Goal: Browse casually: Explore the website without a specific task or goal

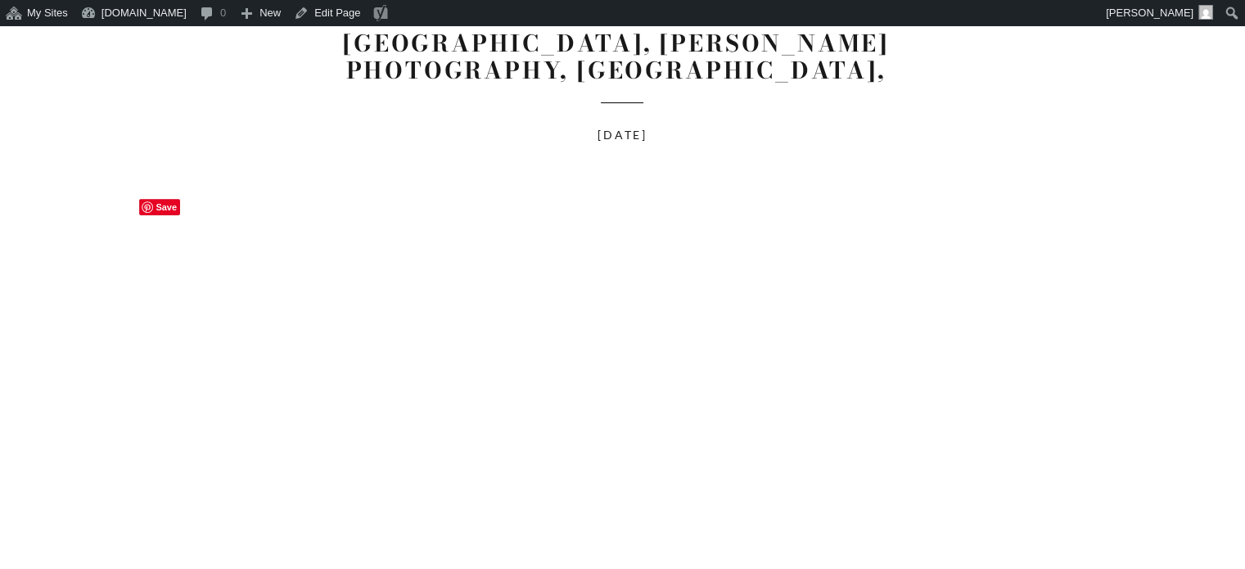
scroll to position [246, 0]
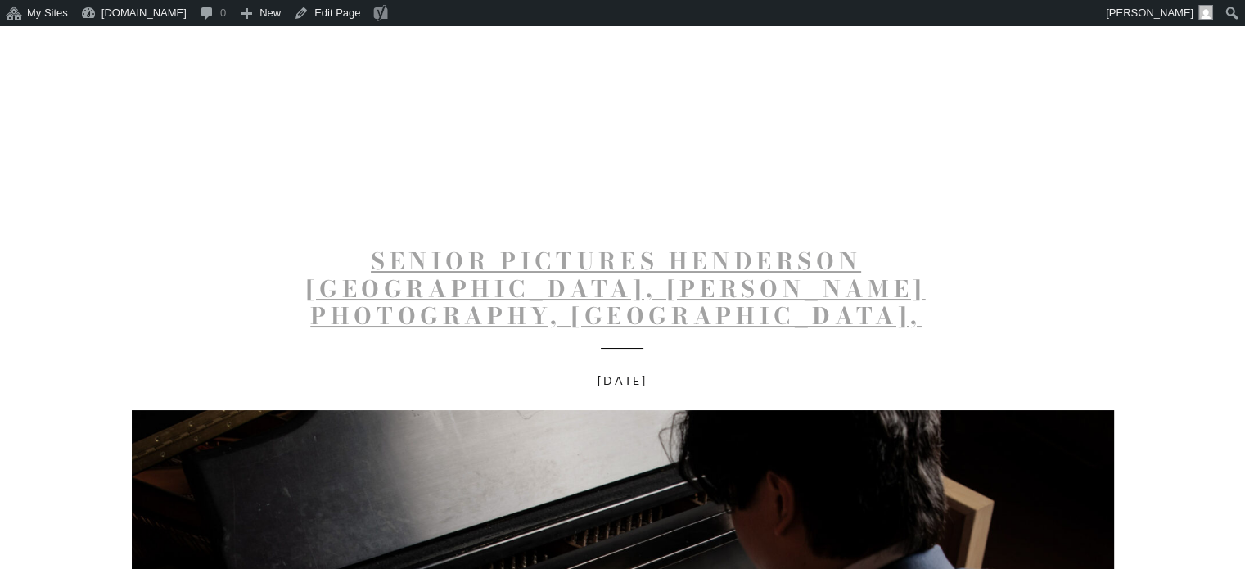
click at [653, 278] on link "Senior Pictures Henderson KY, Klem Photography, Kyen, Henderson County High Sch…" at bounding box center [615, 302] width 619 height 118
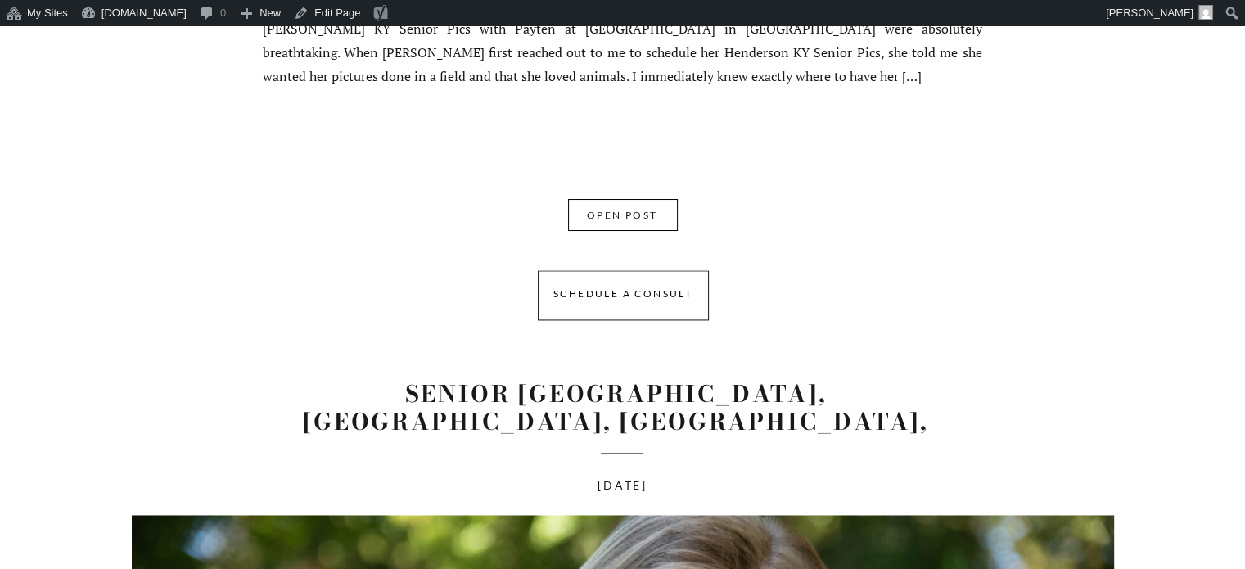
scroll to position [2538, 0]
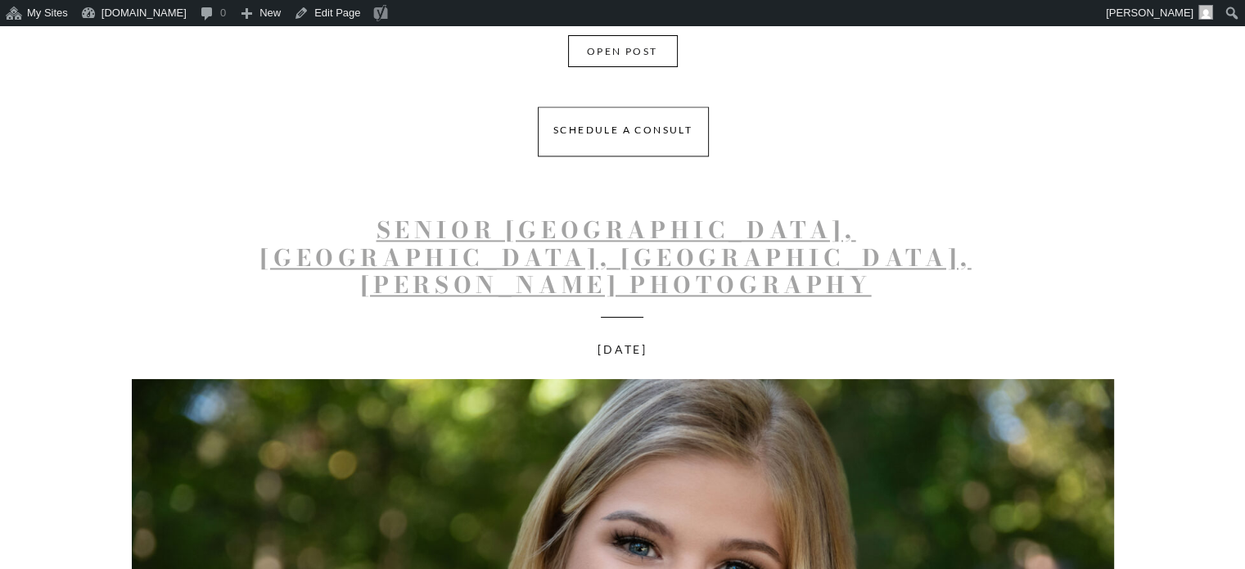
click at [600, 239] on link "Senior Pics Henderson KY, Addison, Henderson County High School, Klem Photograp…" at bounding box center [615, 257] width 711 height 90
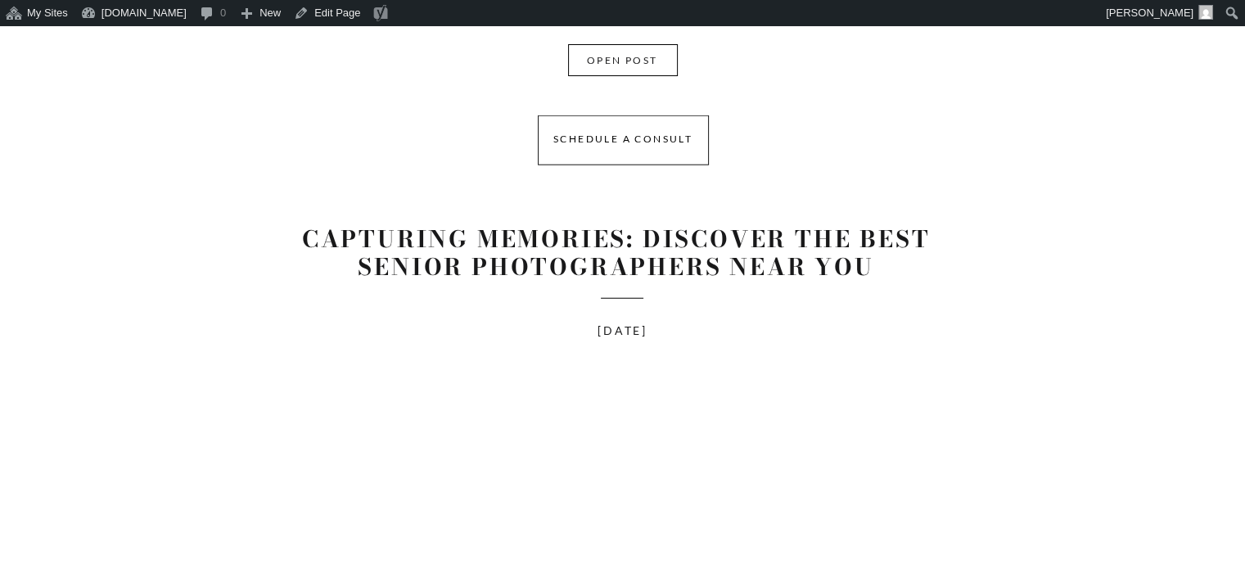
scroll to position [11634, 0]
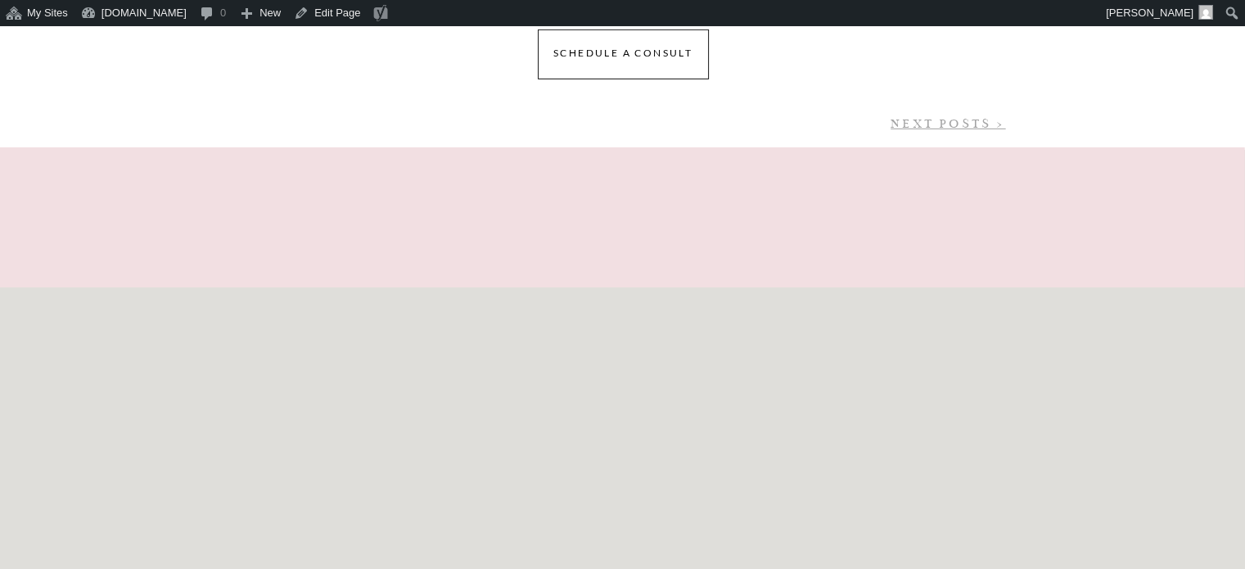
click at [945, 127] on link "NEXT POSTS >" at bounding box center [948, 123] width 115 height 15
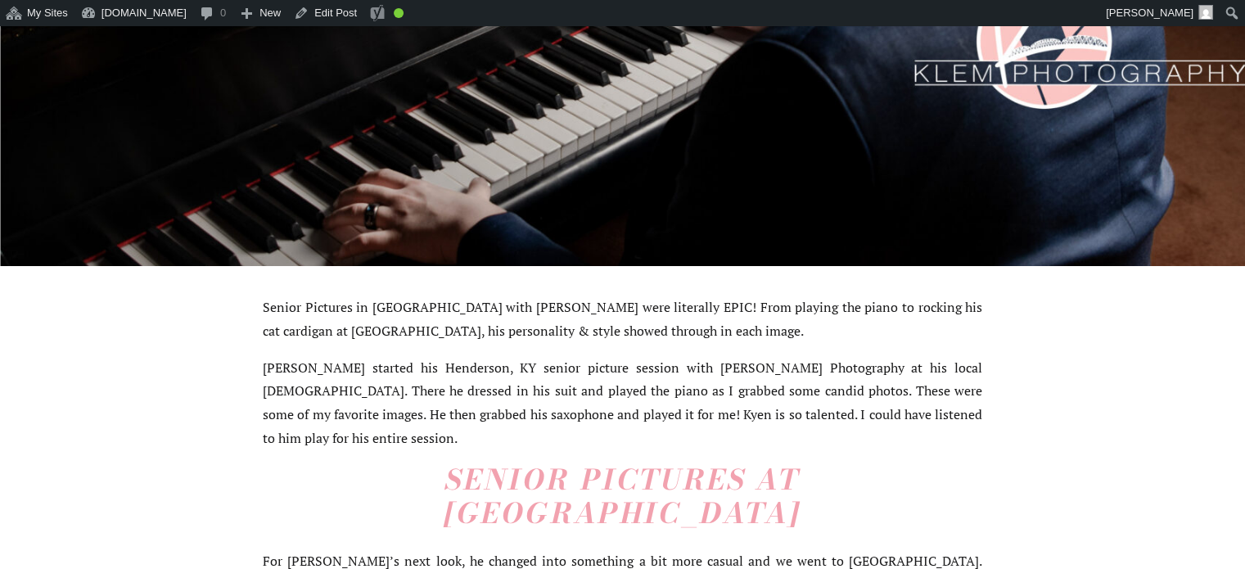
scroll to position [1064, 0]
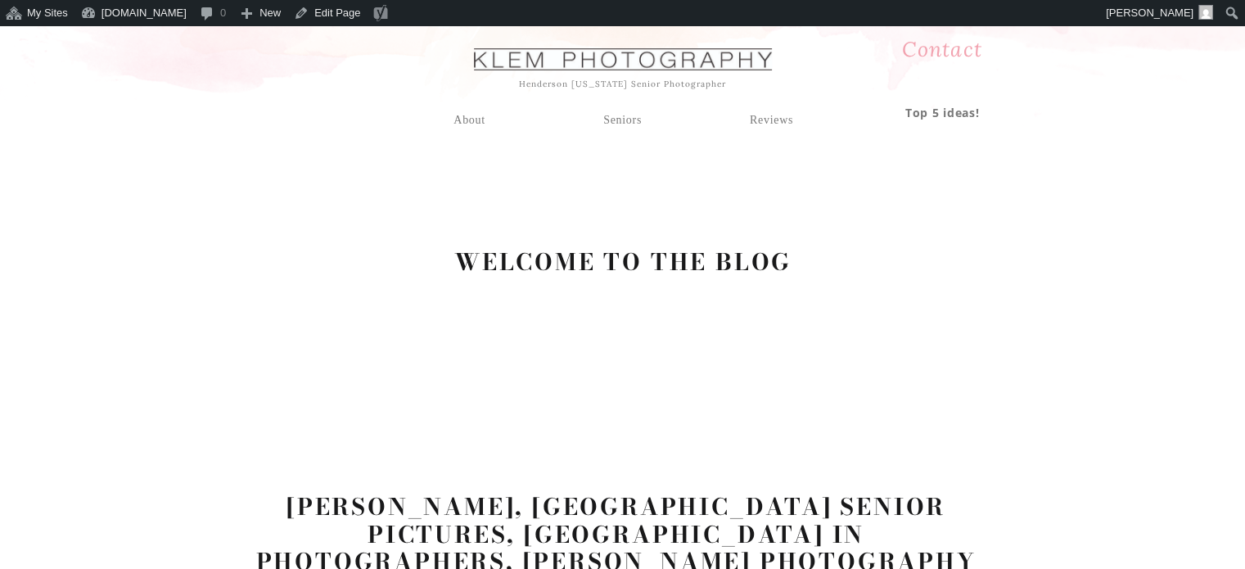
scroll to position [409, 0]
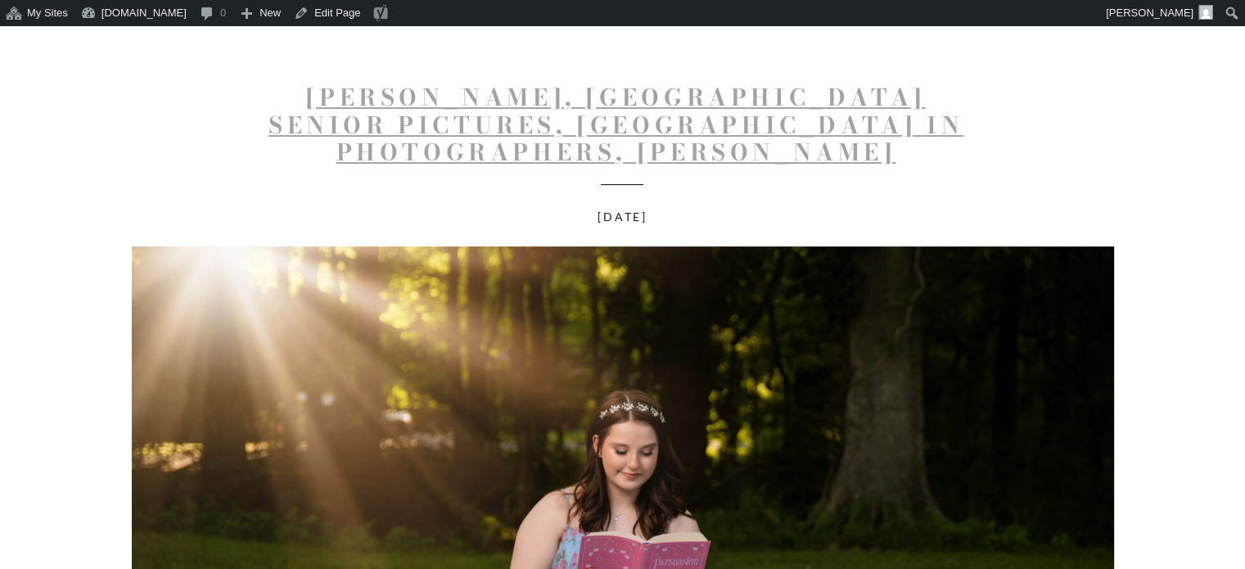
click at [637, 115] on link "[PERSON_NAME], [GEOGRAPHIC_DATA] Senior Pictures, [GEOGRAPHIC_DATA] IN Photogra…" at bounding box center [616, 138] width 695 height 118
